Goal: Navigation & Orientation: Go to known website

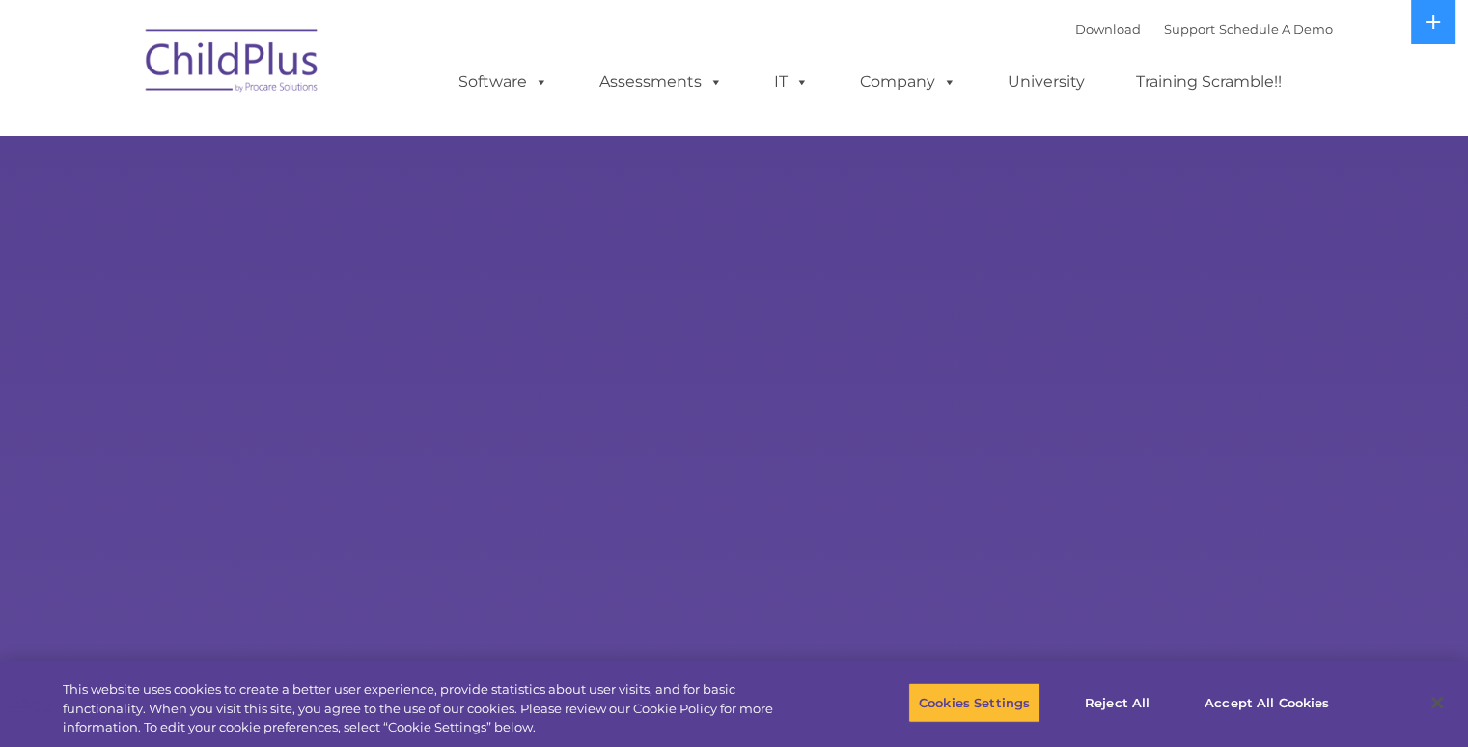
select select "MEDIUM"
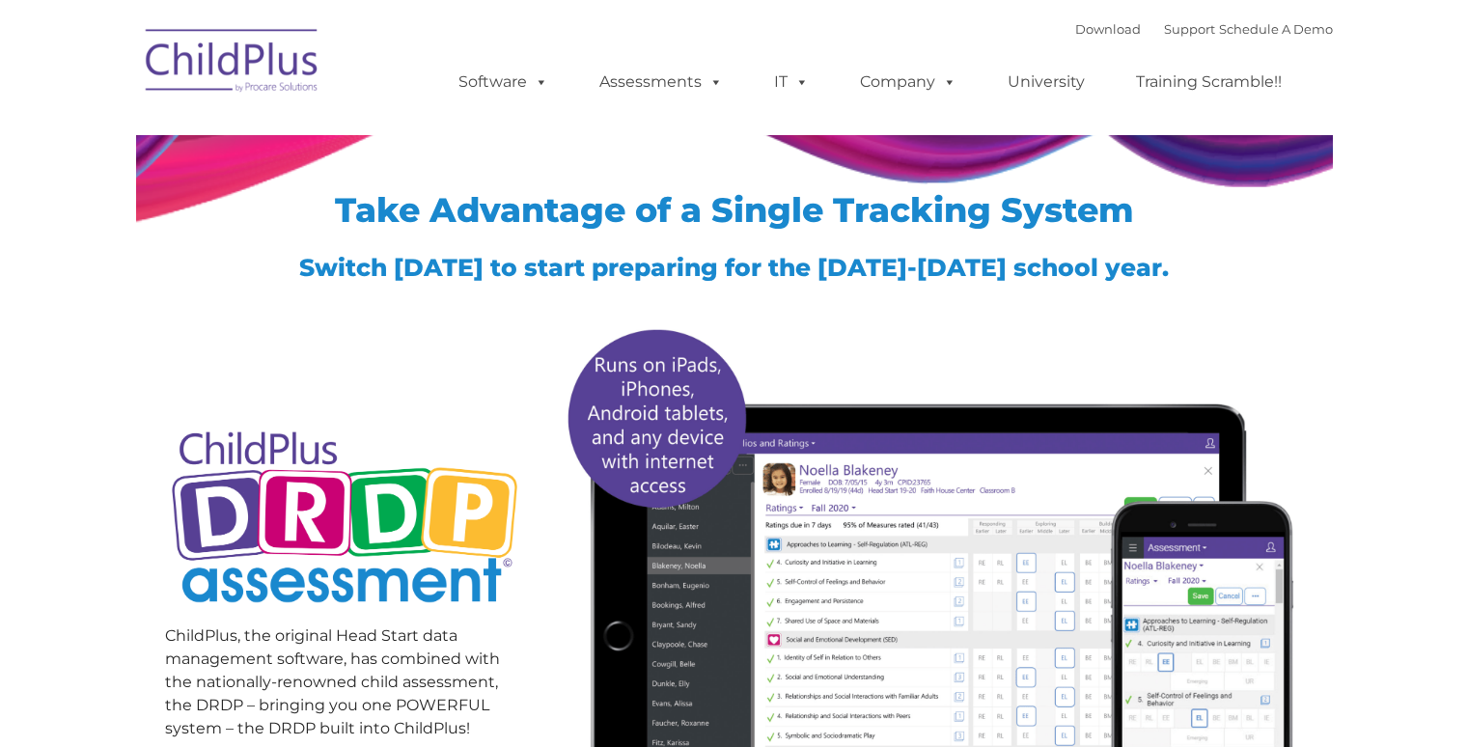
type input ""
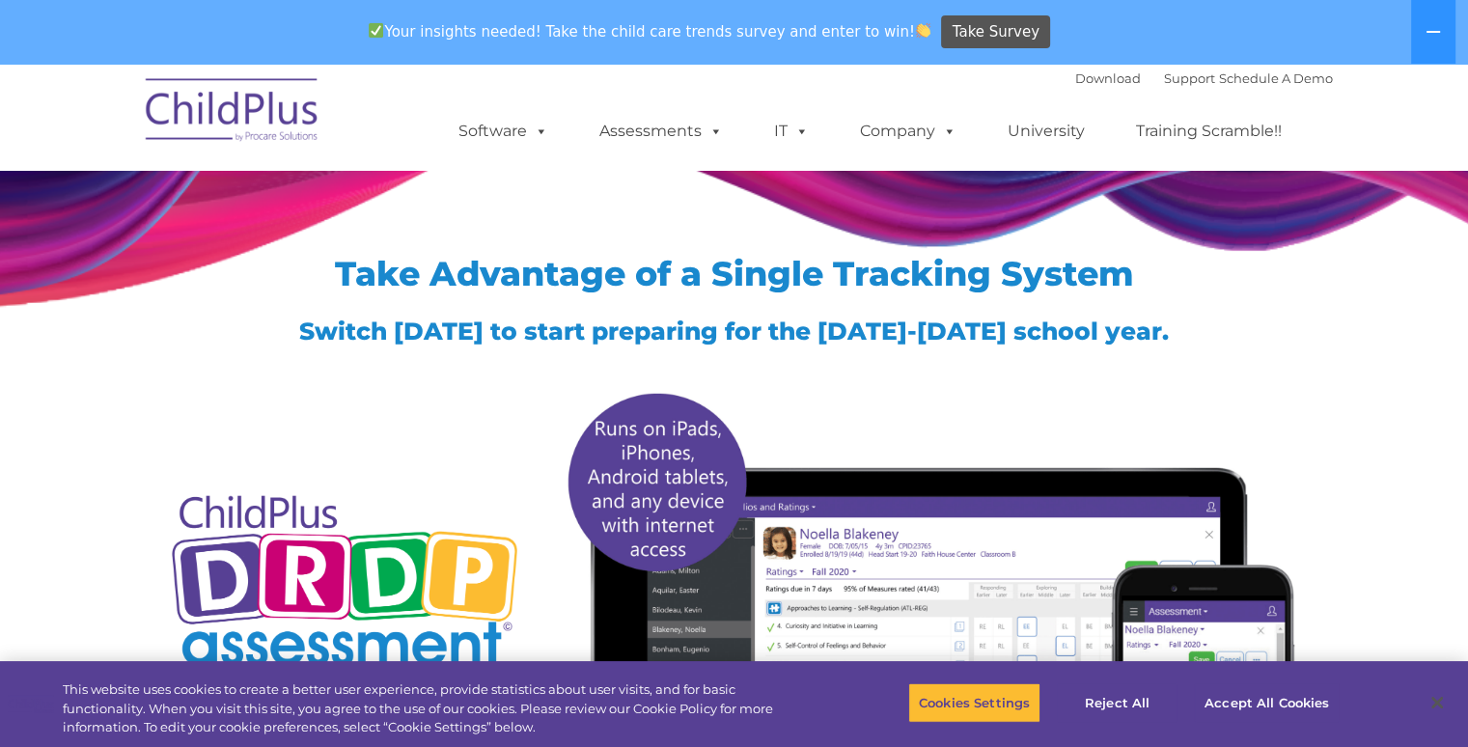
click at [252, 122] on img at bounding box center [232, 113] width 193 height 97
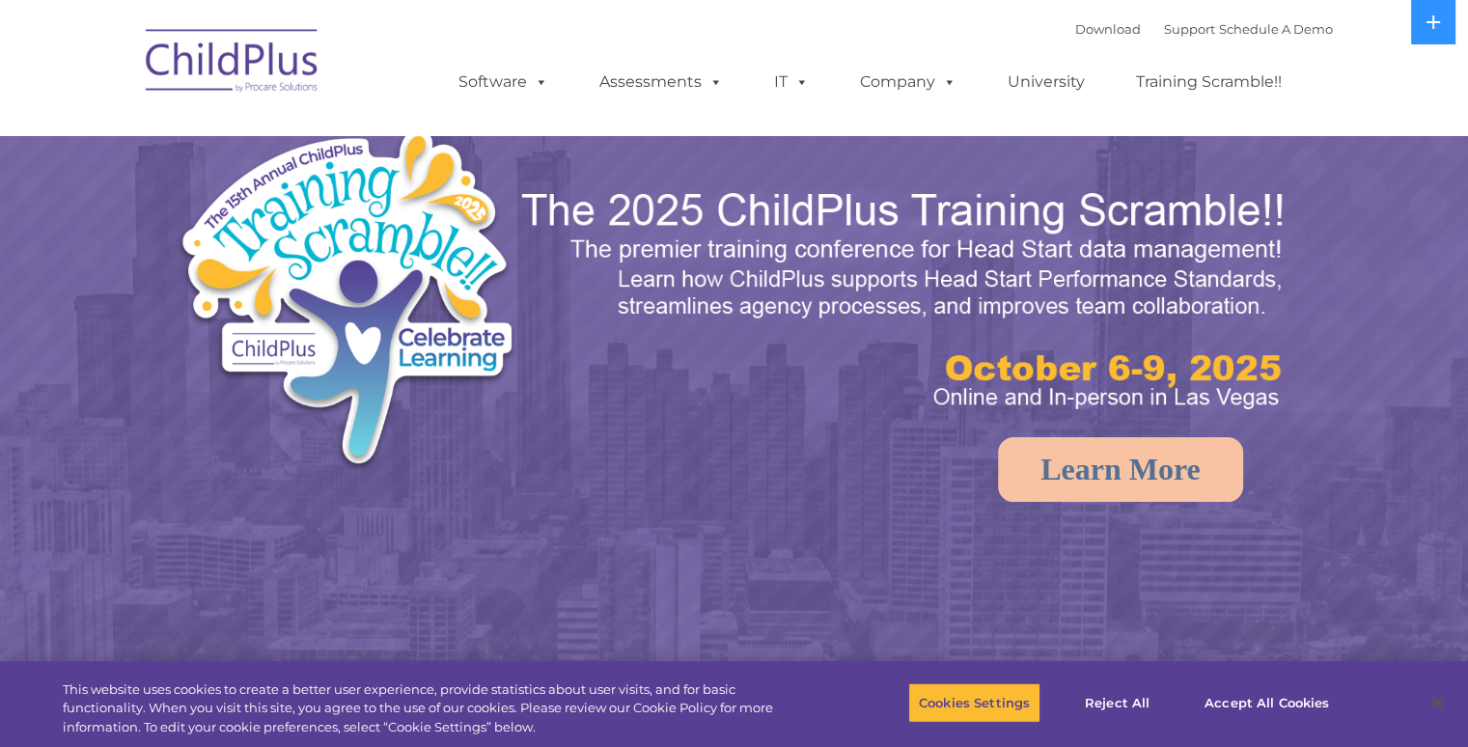
select select "MEDIUM"
